Goal: Task Accomplishment & Management: Manage account settings

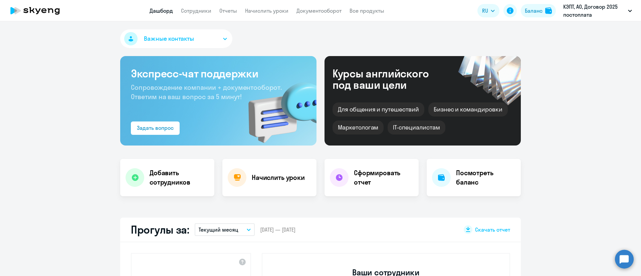
select select "30"
click at [204, 9] on link "Сотрудники" at bounding box center [196, 10] width 30 height 7
select select "30"
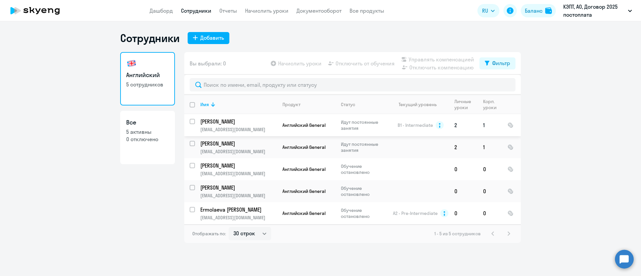
click at [263, 119] on p "Попкова Ангелина" at bounding box center [237, 121] width 75 height 7
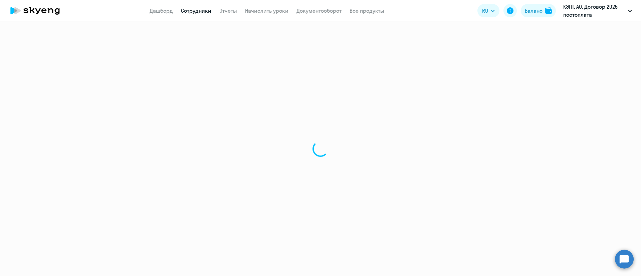
select select "english"
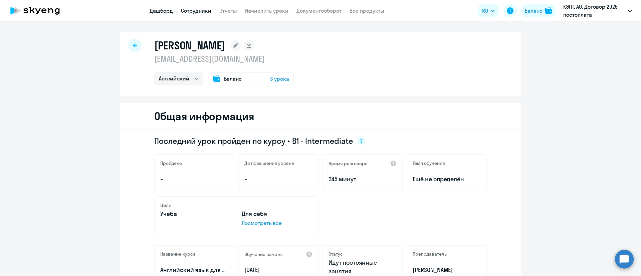
click at [159, 12] on link "Дашборд" at bounding box center [160, 10] width 23 height 7
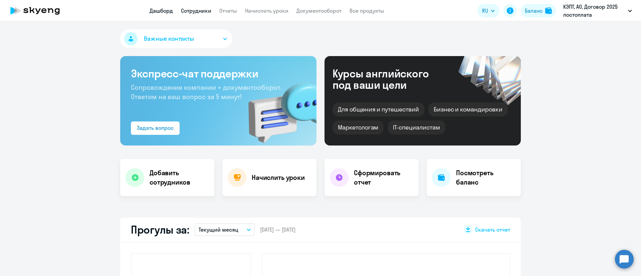
select select "30"
click at [201, 9] on link "Сотрудники" at bounding box center [196, 10] width 30 height 7
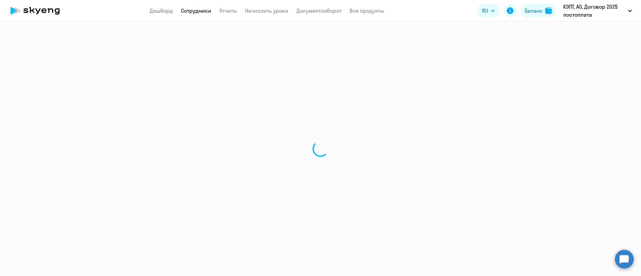
select select "30"
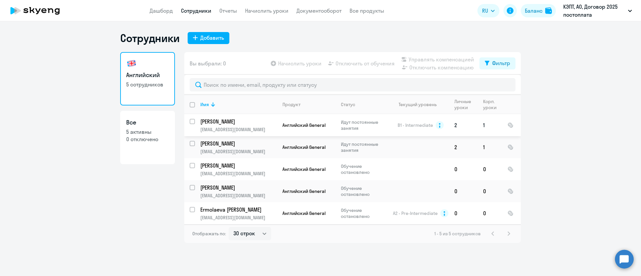
click at [257, 126] on p "apopckowa@yandex.ru" at bounding box center [238, 129] width 76 height 6
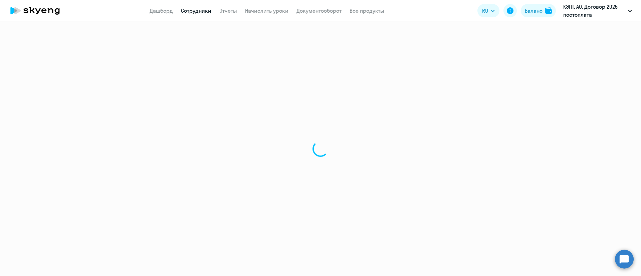
select select "english"
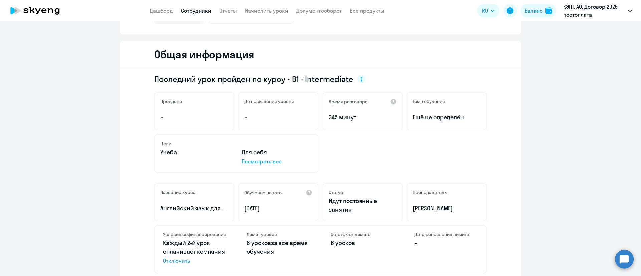
scroll to position [100, 0]
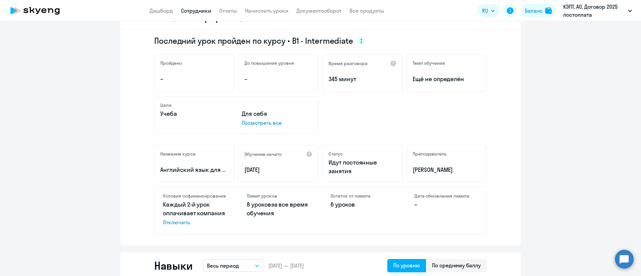
drag, startPoint x: 325, startPoint y: 203, endPoint x: 359, endPoint y: 205, distance: 33.8
click at [359, 205] on div "Остаток от лимита 6 уроков" at bounding box center [362, 211] width 80 height 47
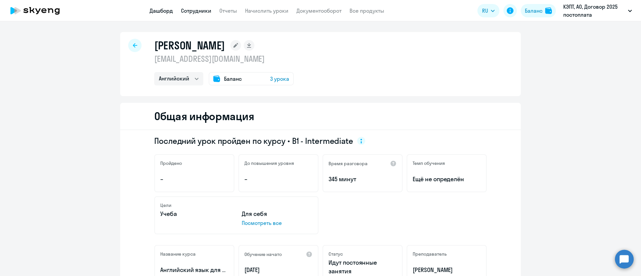
click at [164, 13] on link "Дашборд" at bounding box center [160, 10] width 23 height 7
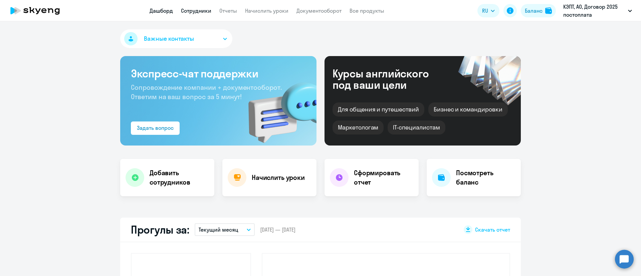
select select "30"
click at [193, 9] on link "Сотрудники" at bounding box center [196, 10] width 30 height 7
select select "30"
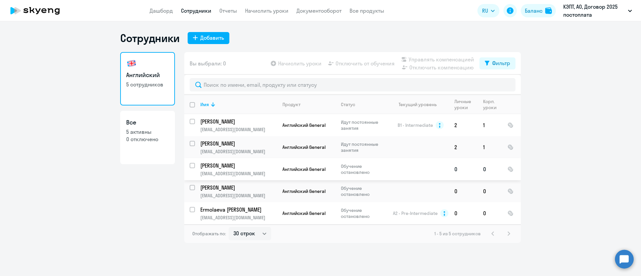
click at [253, 167] on p "Евдокимова Виктория Андреевна" at bounding box center [237, 165] width 75 height 7
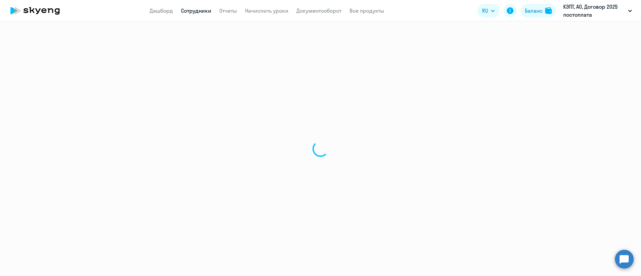
select select "english"
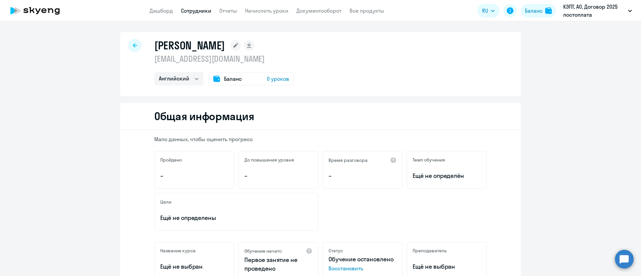
click at [136, 47] on div at bounding box center [134, 45] width 13 height 13
select select "30"
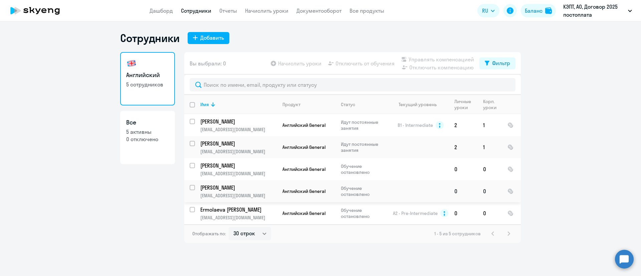
click at [351, 190] on p "Обучение остановлено" at bounding box center [364, 191] width 46 height 12
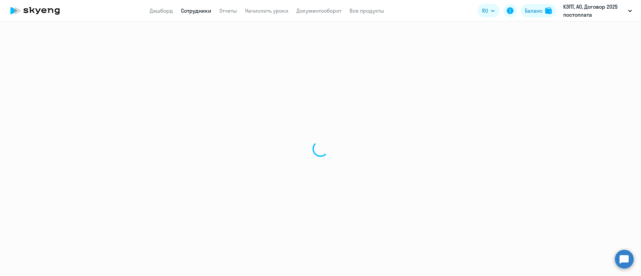
select select "english"
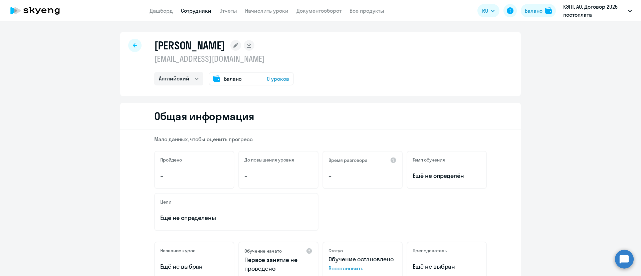
click at [133, 44] on div at bounding box center [134, 45] width 13 height 13
select select "30"
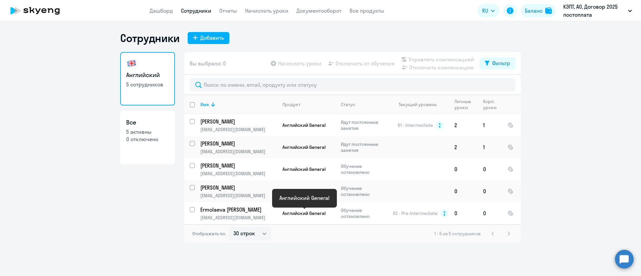
click at [317, 213] on span "Английский General" at bounding box center [303, 213] width 43 height 6
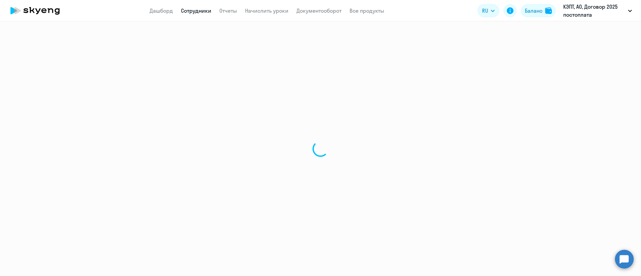
select select "english"
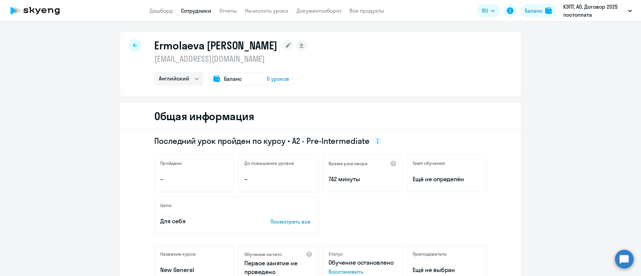
click at [133, 46] on icon at bounding box center [135, 45] width 4 height 5
select select "30"
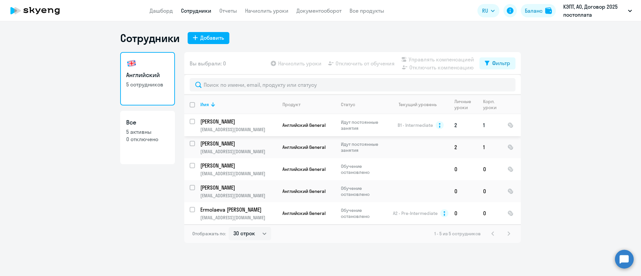
click at [190, 123] on input "select row 1729888" at bounding box center [196, 125] width 13 height 13
checkbox input "true"
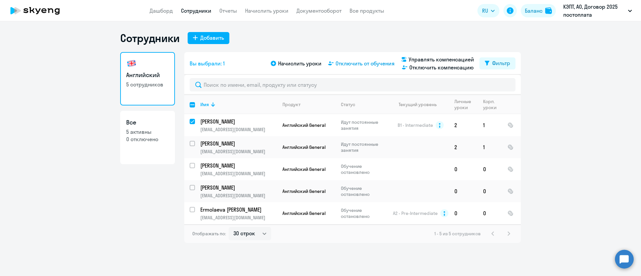
click at [371, 66] on span "Отключить от обучения" at bounding box center [364, 63] width 59 height 8
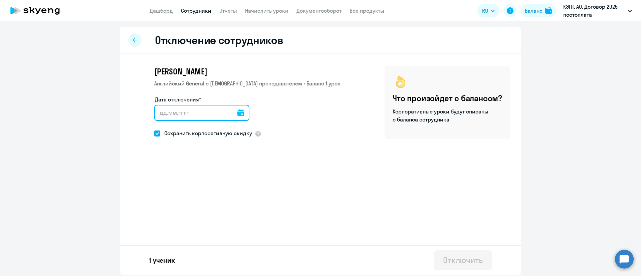
click at [176, 109] on input "Дата отключения*" at bounding box center [201, 113] width 95 height 16
click at [241, 116] on input "Дата отключения*" at bounding box center [201, 113] width 95 height 16
click at [238, 113] on div at bounding box center [201, 113] width 95 height 16
click at [238, 112] on icon at bounding box center [240, 112] width 7 height 7
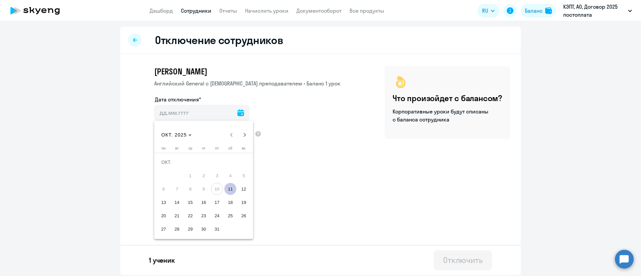
click at [288, 130] on div at bounding box center [320, 138] width 641 height 276
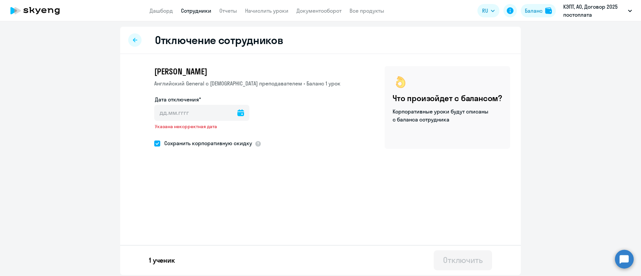
click at [133, 42] on icon at bounding box center [135, 40] width 4 height 5
select select "30"
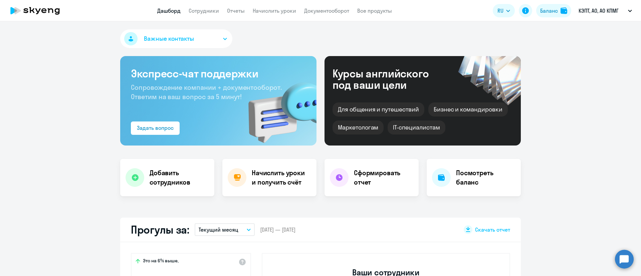
select select "30"
click at [204, 7] on link "Сотрудники" at bounding box center [204, 10] width 30 height 7
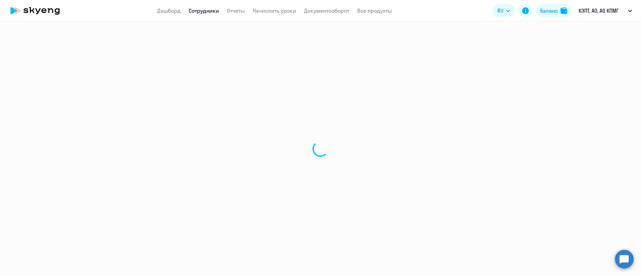
select select "30"
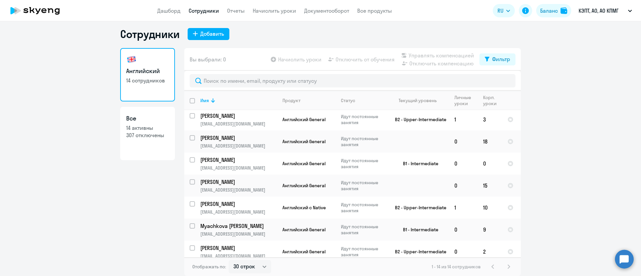
scroll to position [111, 0]
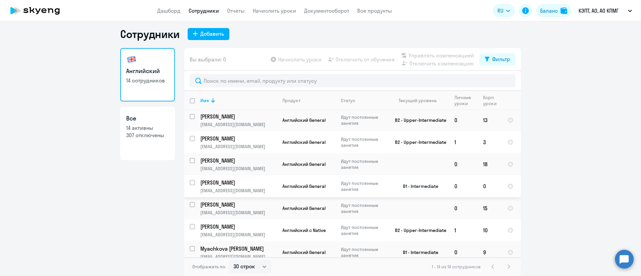
click at [247, 188] on p "vdaseni@kept.ru" at bounding box center [238, 191] width 76 height 6
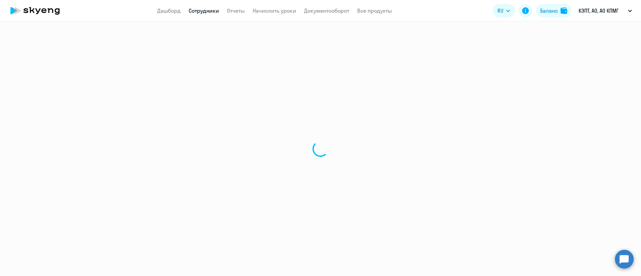
select select "english"
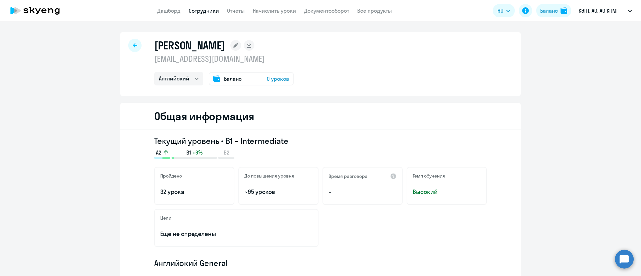
click at [133, 47] on icon at bounding box center [135, 45] width 4 height 5
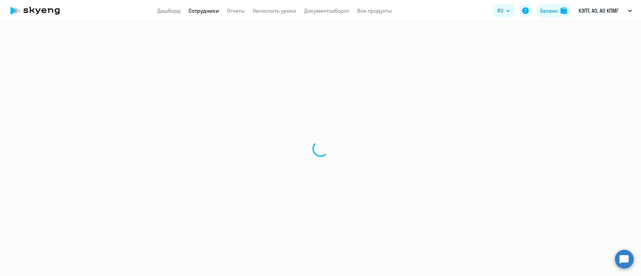
select select "30"
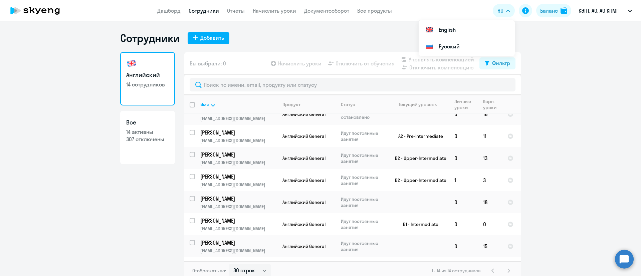
scroll to position [100, 0]
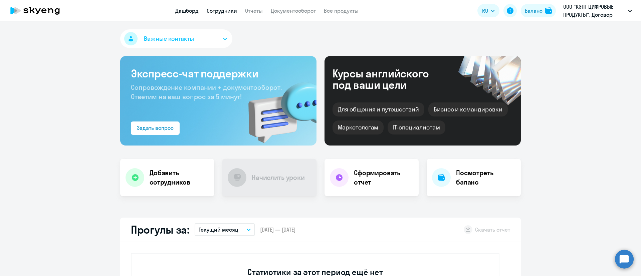
click at [225, 12] on link "Сотрудники" at bounding box center [222, 10] width 30 height 7
click at [214, 12] on link "Сотрудники" at bounding box center [222, 10] width 30 height 7
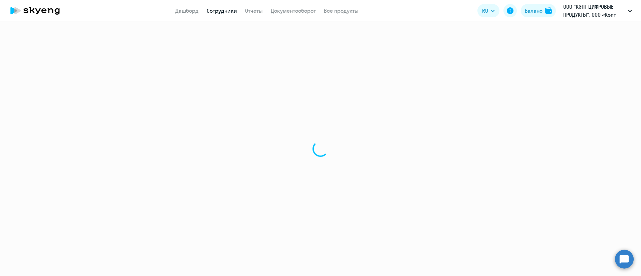
select select "30"
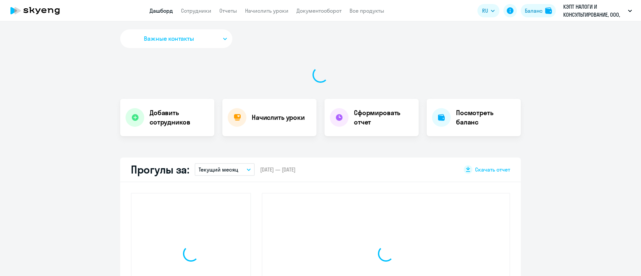
select select "30"
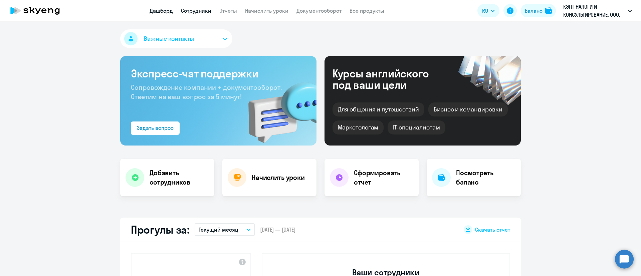
click at [191, 10] on link "Сотрудники" at bounding box center [196, 10] width 30 height 7
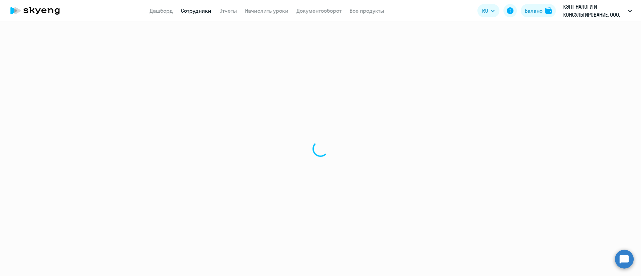
select select "30"
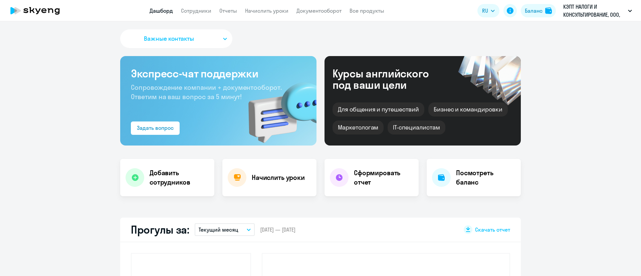
select select "30"
click at [201, 12] on link "Сотрудники" at bounding box center [196, 10] width 30 height 7
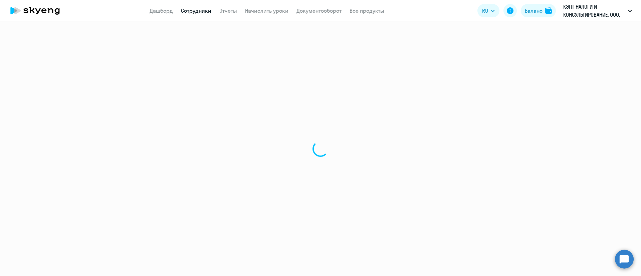
select select "30"
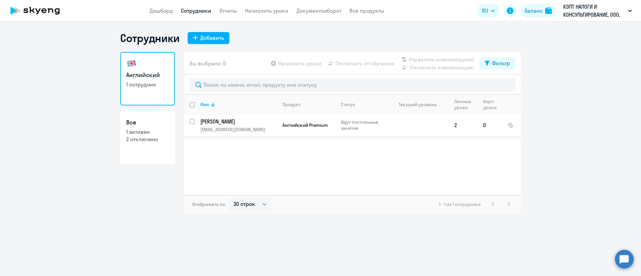
click at [413, 119] on td at bounding box center [418, 125] width 62 height 22
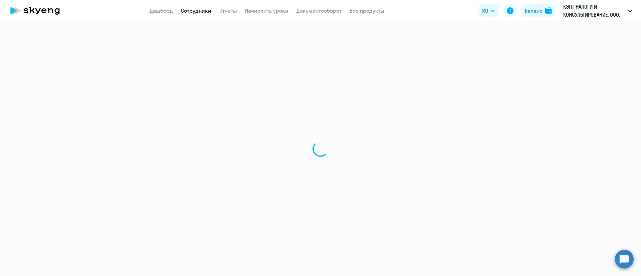
select select "english"
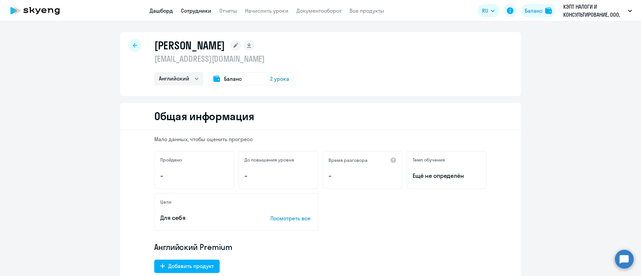
click at [163, 8] on link "Дашборд" at bounding box center [160, 10] width 23 height 7
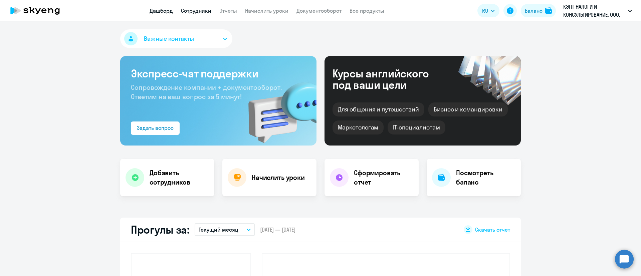
select select "30"
click at [193, 10] on link "Сотрудники" at bounding box center [196, 10] width 30 height 7
select select "30"
